Goal: Navigation & Orientation: Understand site structure

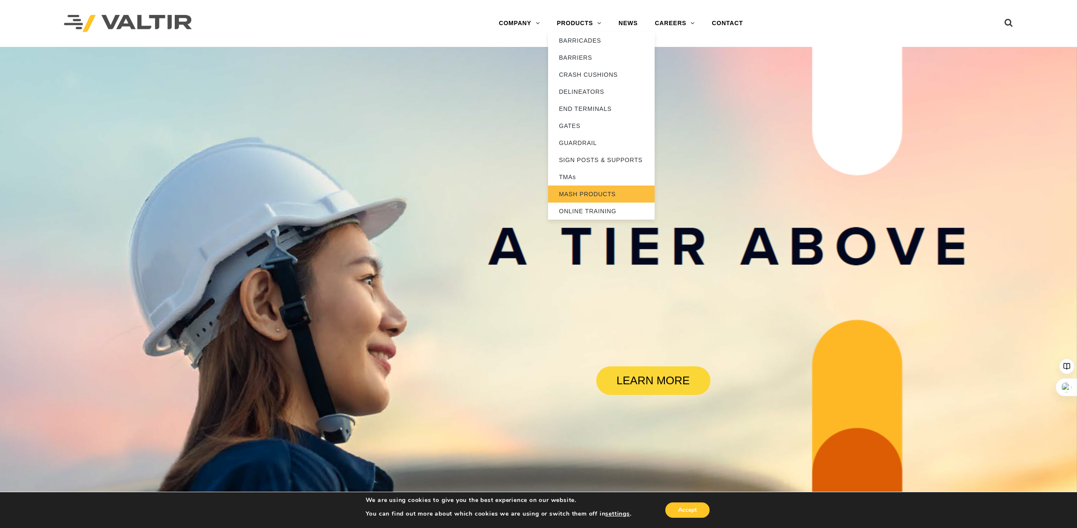
click at [604, 192] on link "MASH PRODUCTS" at bounding box center [601, 193] width 107 height 17
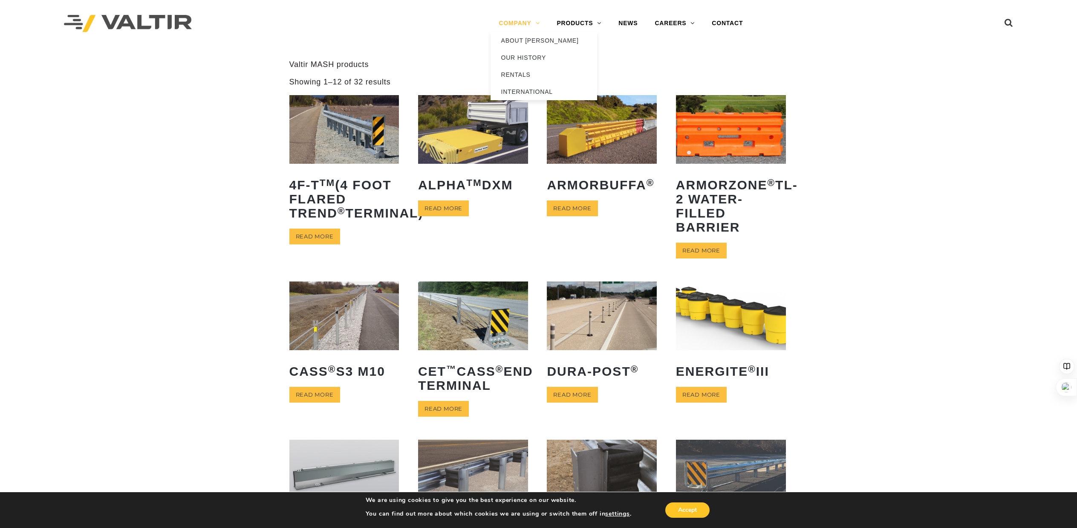
click at [521, 27] on link "COMPANY" at bounding box center [520, 23] width 58 height 17
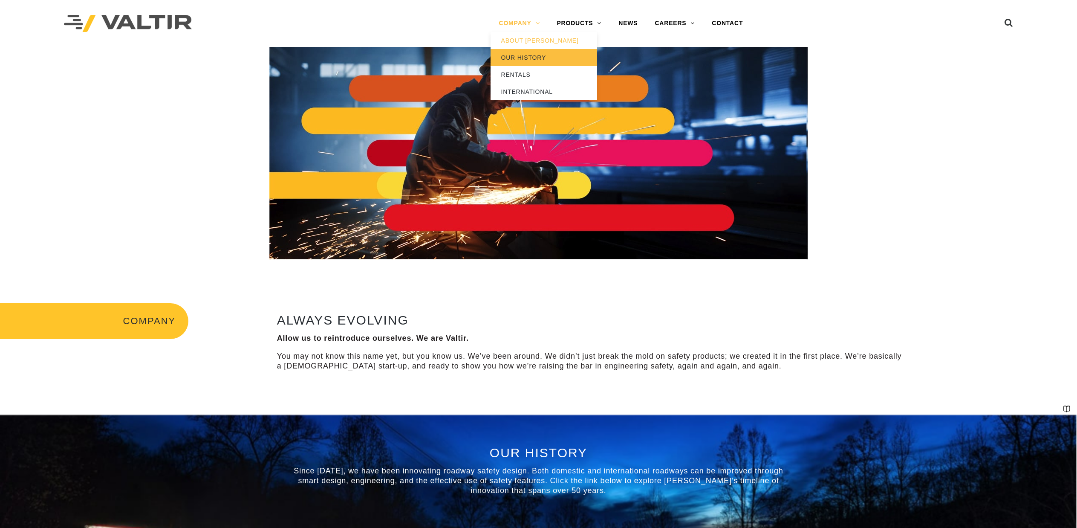
click at [528, 57] on link "OUR HISTORY" at bounding box center [544, 57] width 107 height 17
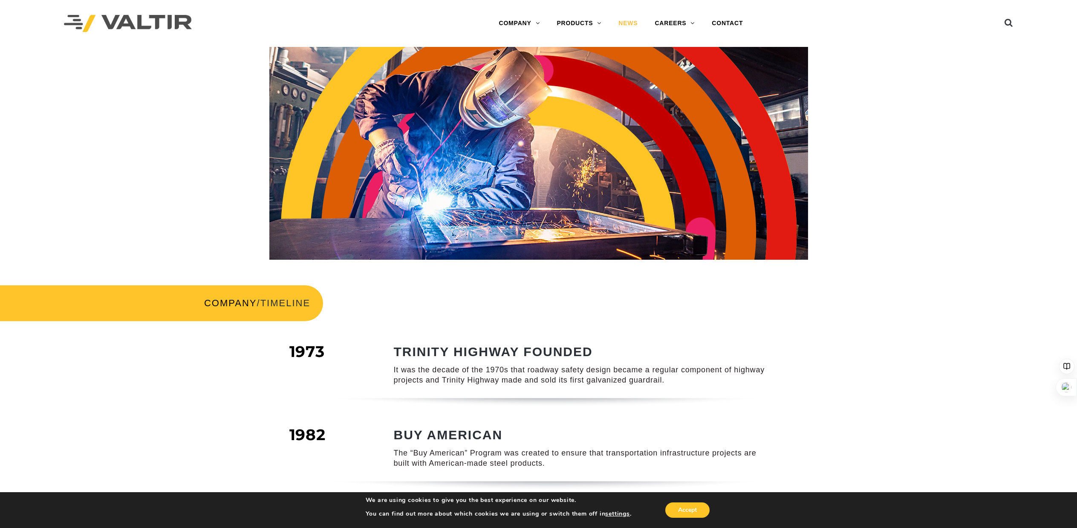
click at [638, 20] on link "NEWS" at bounding box center [628, 23] width 36 height 17
